Goal: Check status: Check status

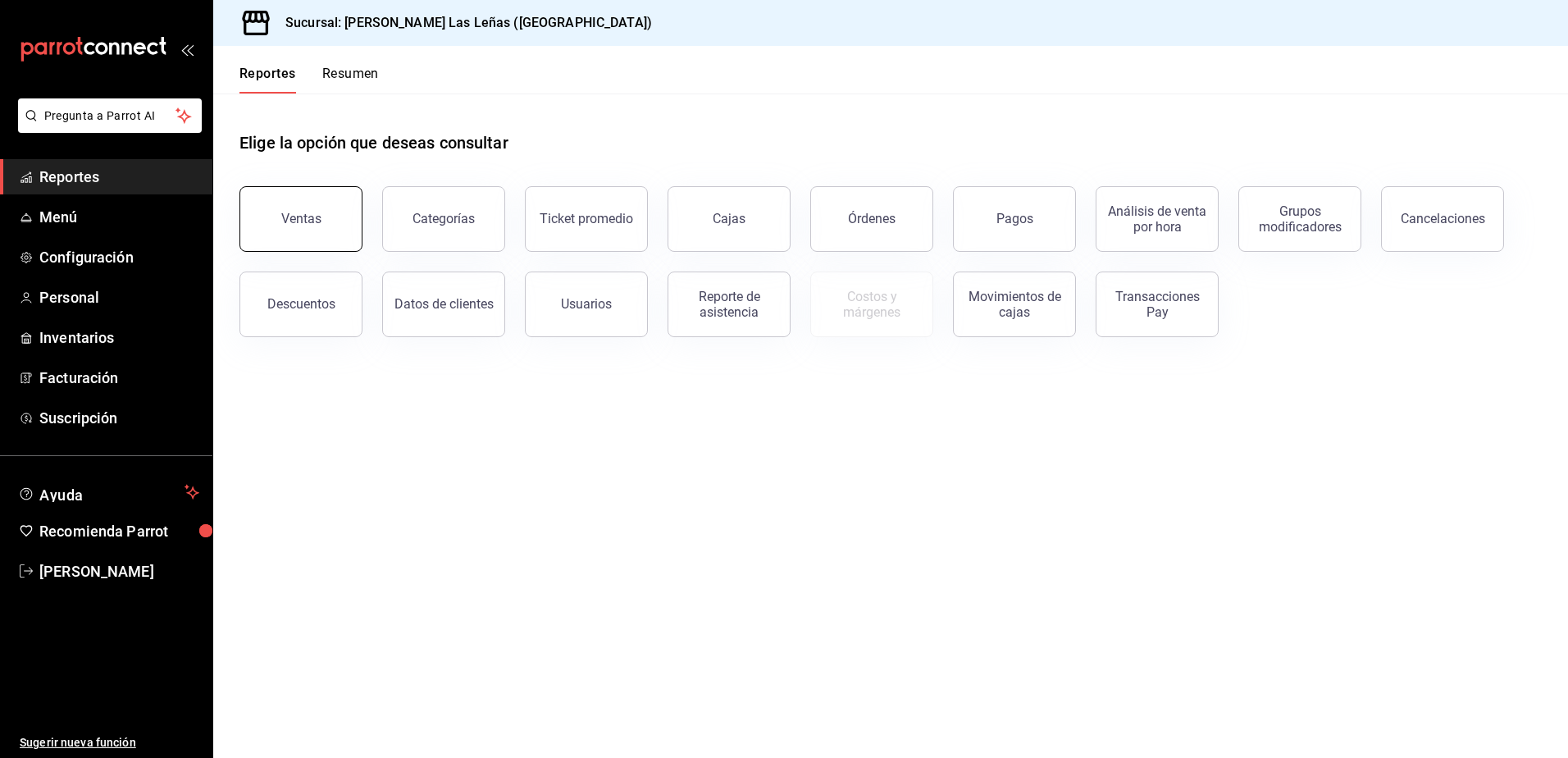
click at [309, 222] on div "Ventas" at bounding box center [301, 218] width 40 height 16
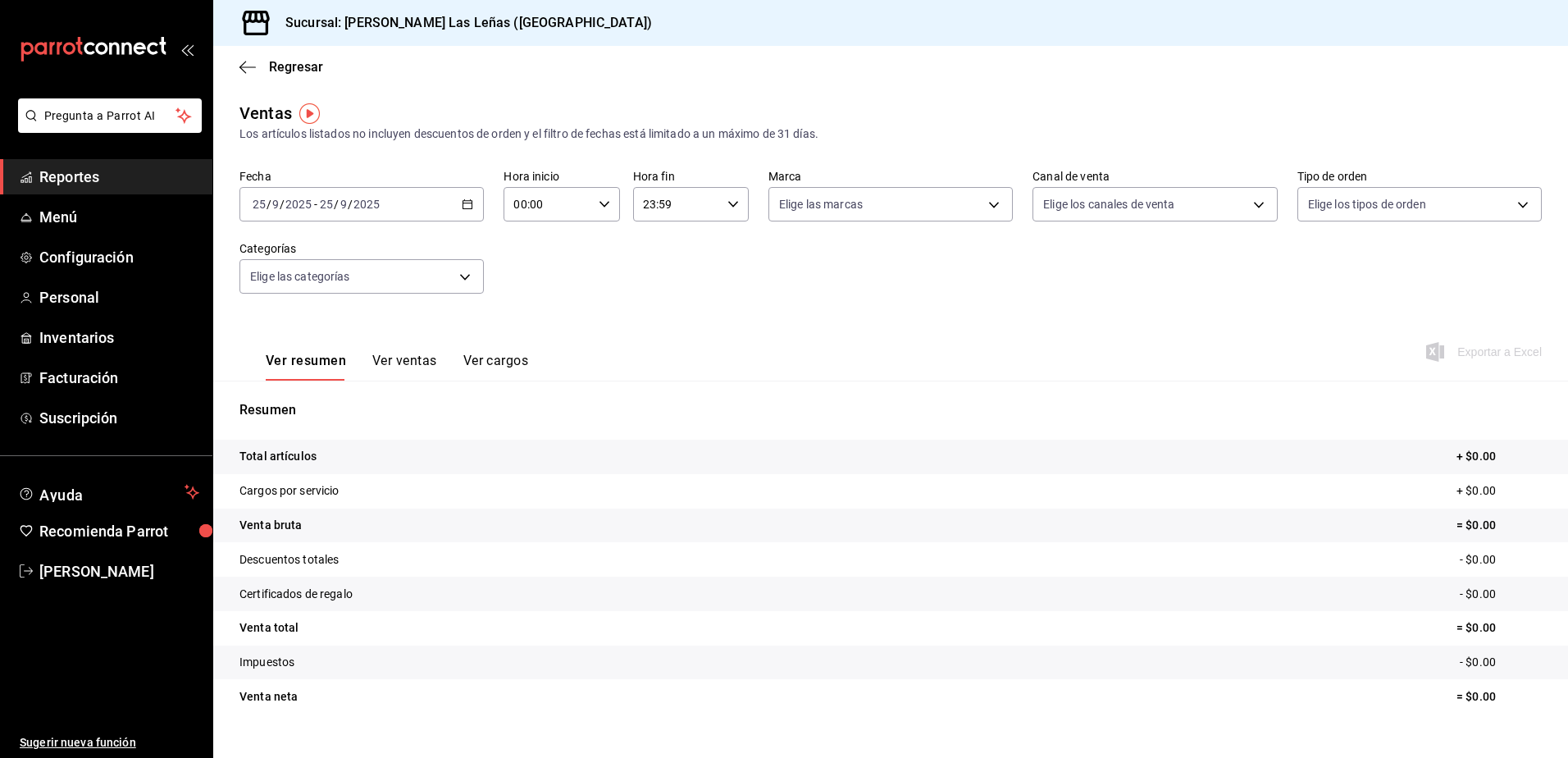
click at [403, 357] on button "Ver ventas" at bounding box center [404, 367] width 64 height 28
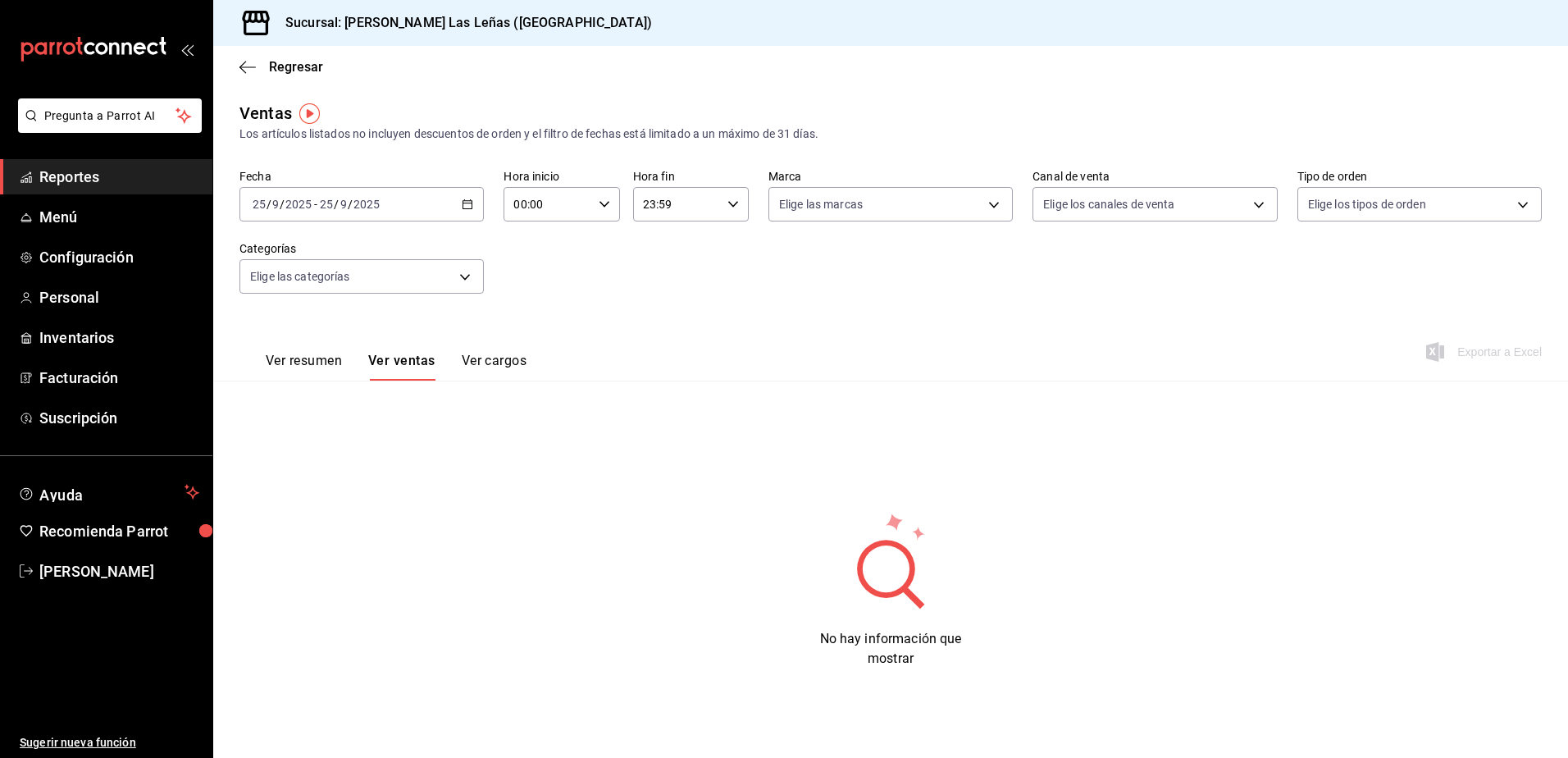
click at [468, 214] on div "2025-09-25 25 / 9 / 2025 - 2025-09-25 25 / 9 / 2025" at bounding box center [362, 204] width 245 height 35
click at [285, 408] on span "Rango de fechas" at bounding box center [316, 401] width 127 height 17
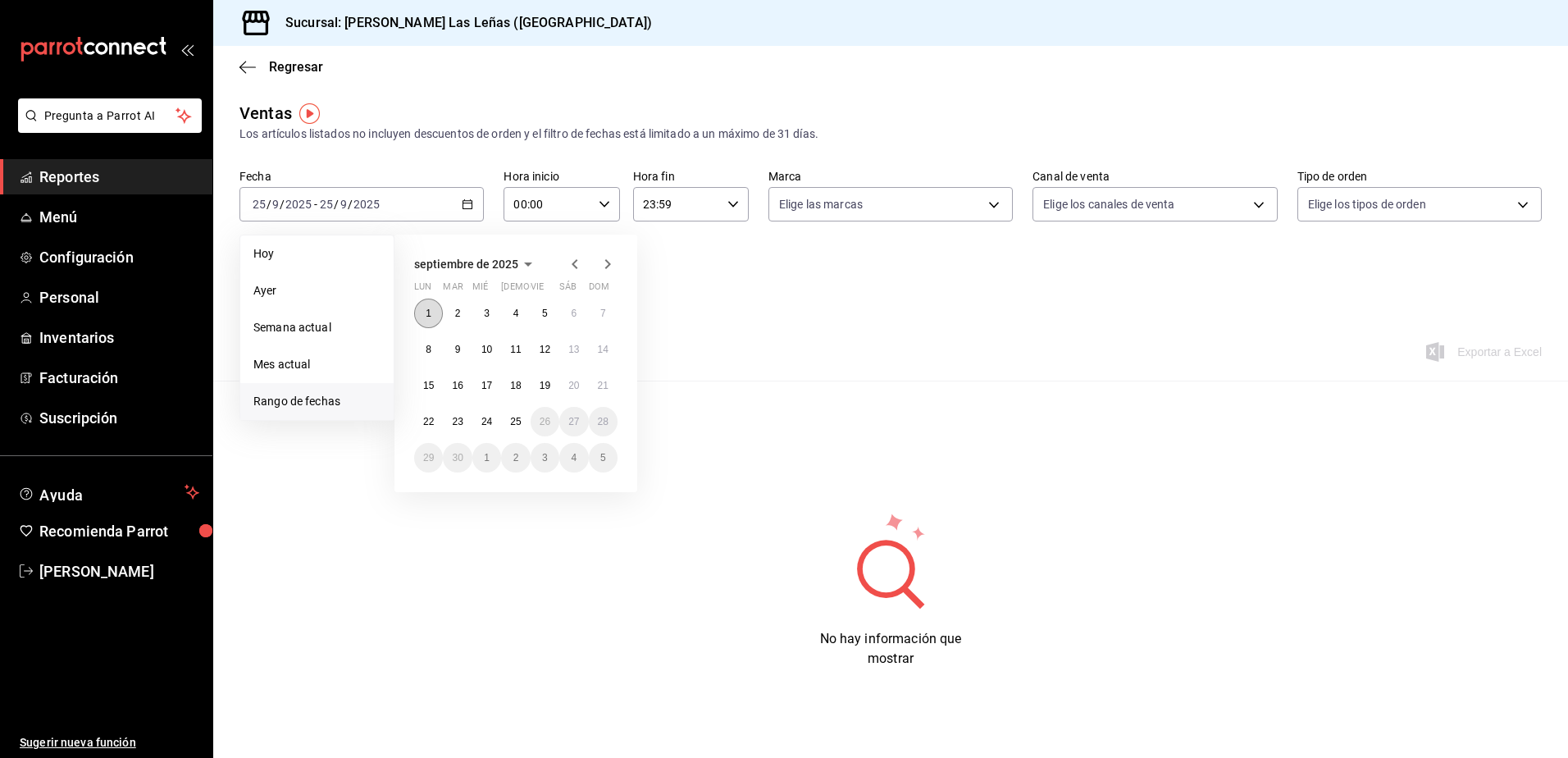
click at [427, 314] on abbr "1" at bounding box center [428, 313] width 6 height 11
click at [514, 423] on abbr "25" at bounding box center [514, 421] width 10 height 11
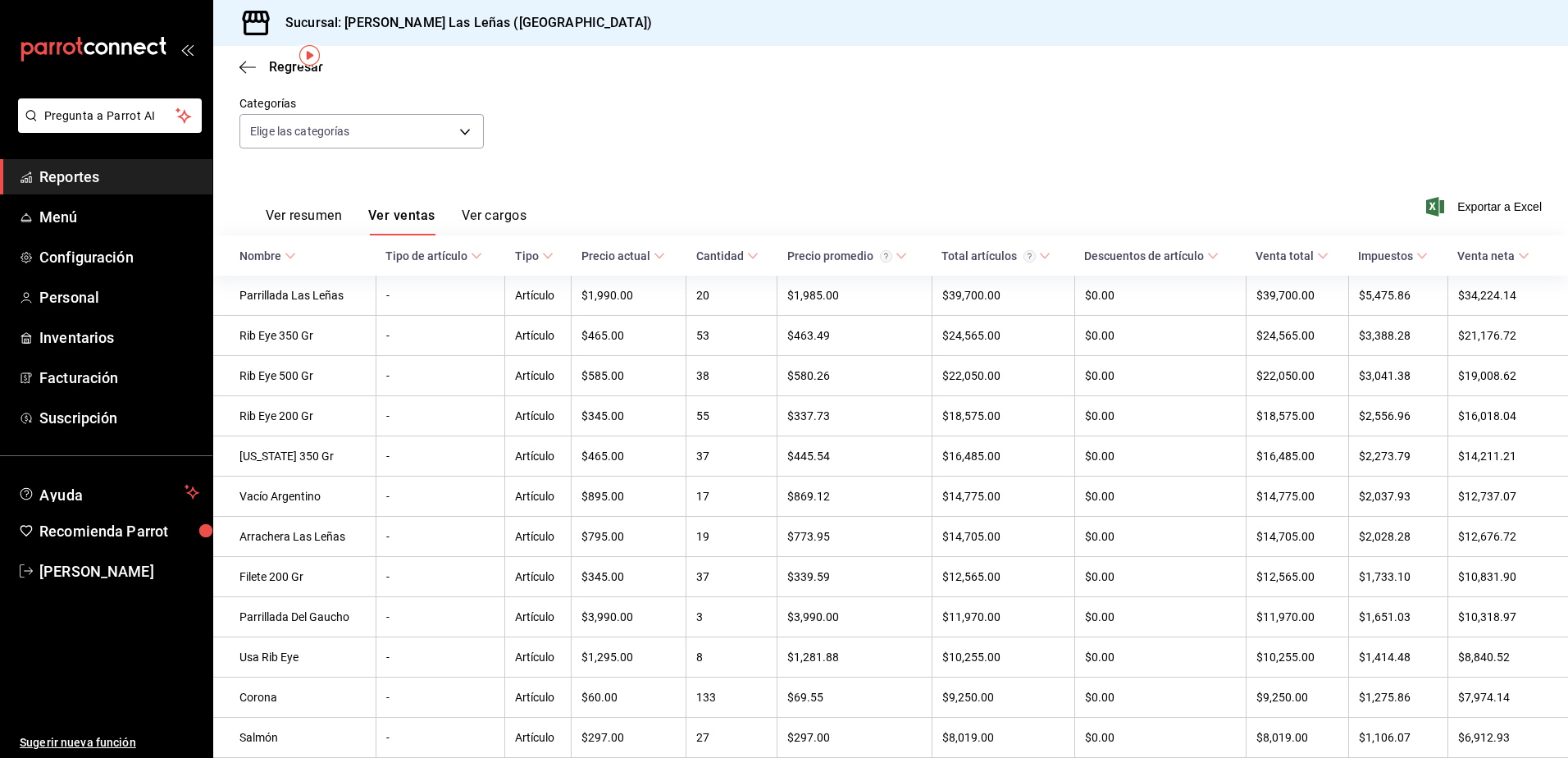
scroll to position [164, 0]
